Goal: Find specific page/section: Find specific page/section

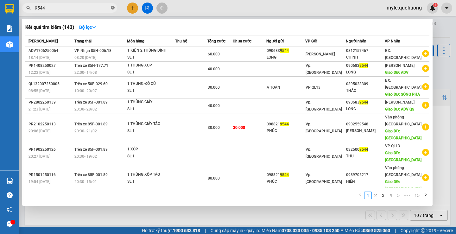
click at [112, 7] on icon "close-circle" at bounding box center [113, 8] width 4 height 4
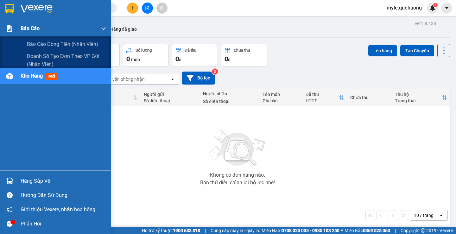
click at [34, 29] on span "Báo cáo" at bounding box center [30, 28] width 19 height 8
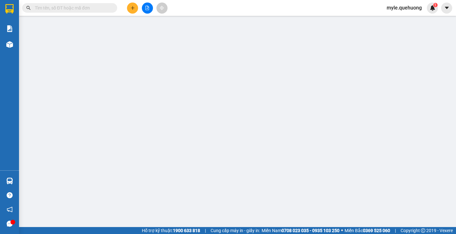
click at [95, 7] on input "text" at bounding box center [72, 7] width 75 height 7
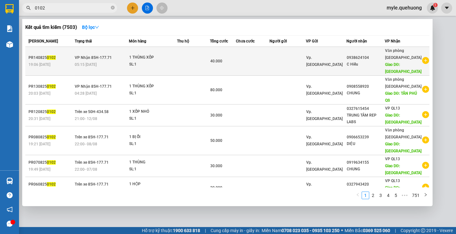
type input "0102"
click at [323, 61] on span "Vp. [GEOGRAPHIC_DATA]" at bounding box center [324, 60] width 36 height 11
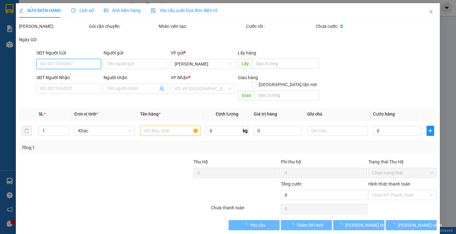
type input "0938624104"
type input "C Hiếu"
type input "TÂN PHÚ"
type input "40.000"
